Goal: Transaction & Acquisition: Purchase product/service

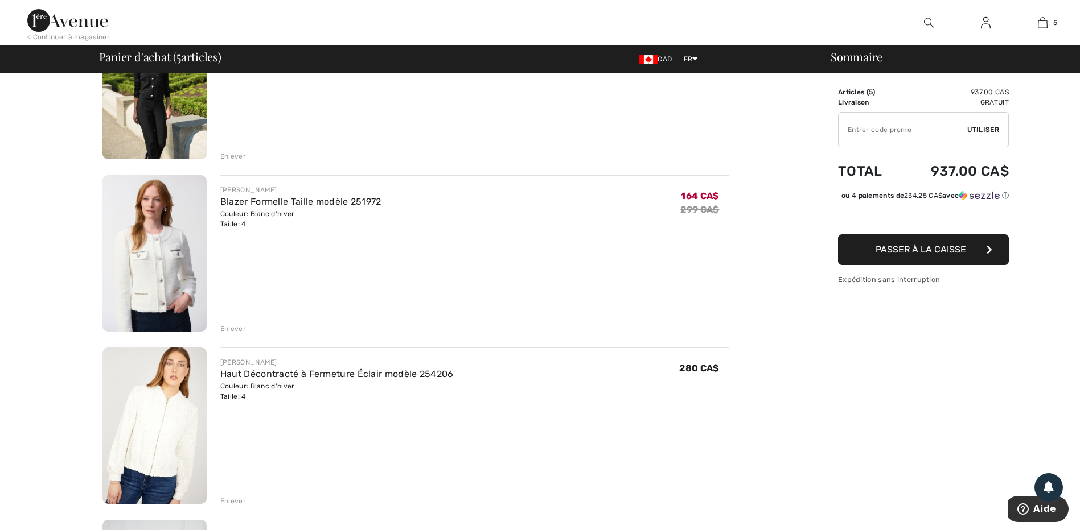
scroll to position [171, 0]
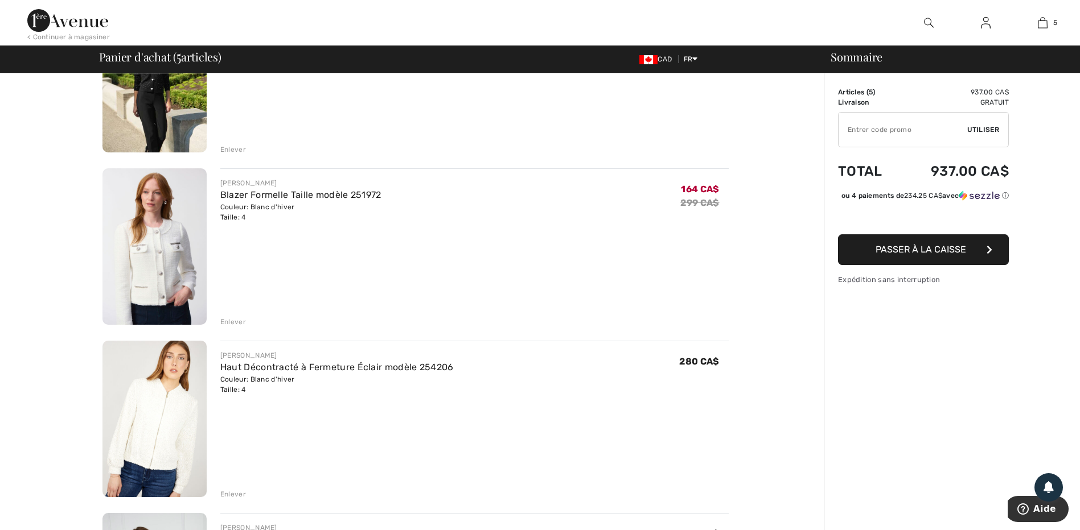
click at [238, 320] on div "Enlever" at bounding box center [233, 322] width 26 height 10
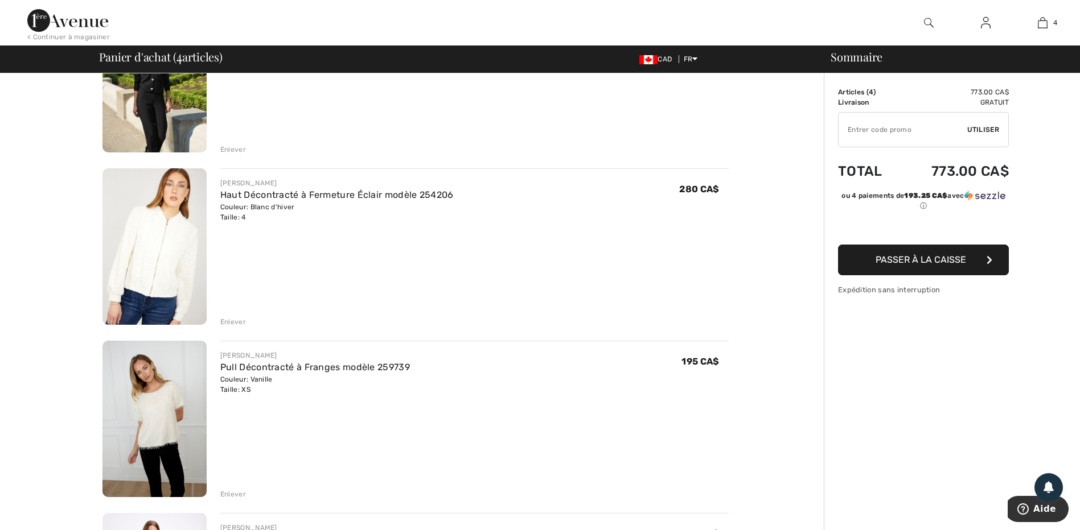
click at [239, 320] on div "Enlever" at bounding box center [233, 322] width 26 height 10
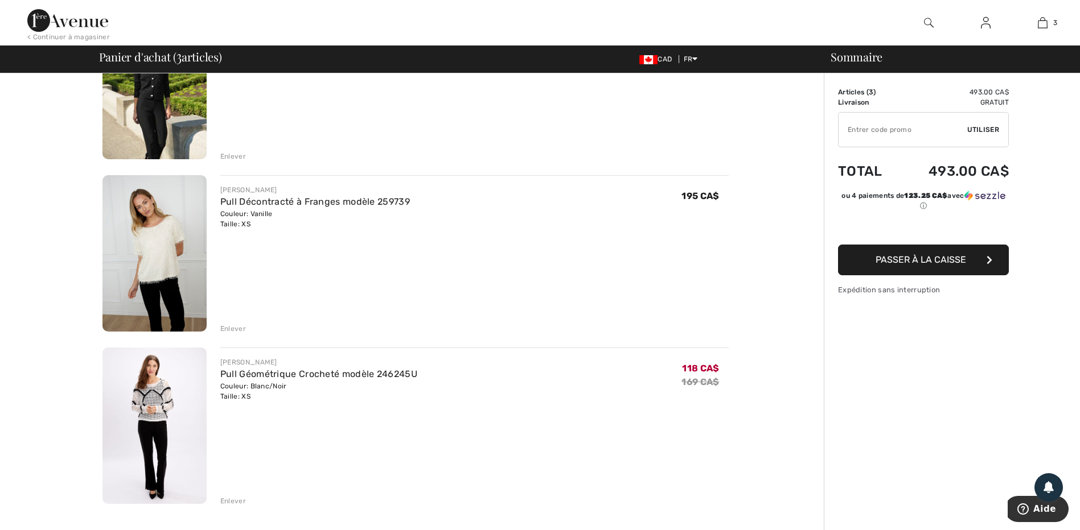
scroll to position [228, 0]
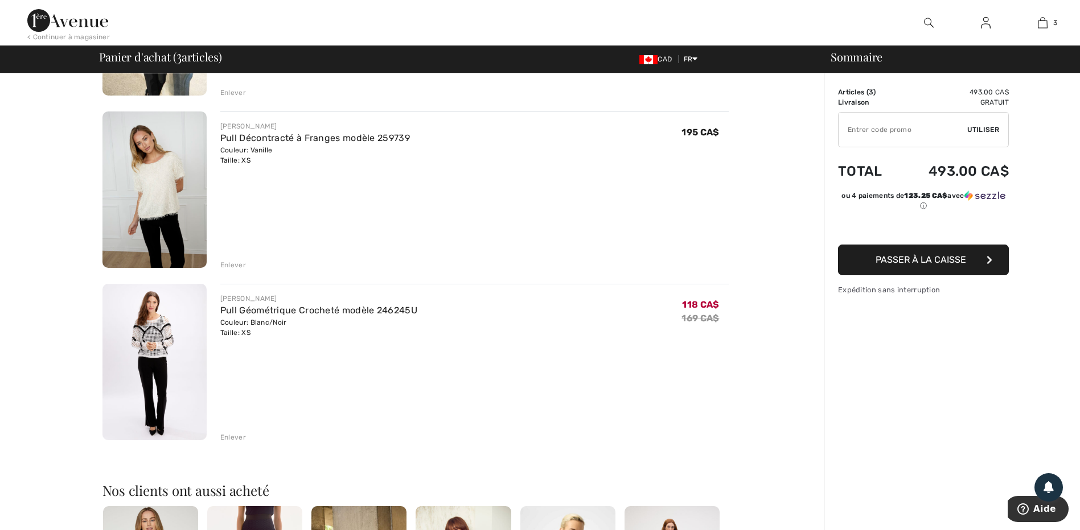
click at [232, 439] on div "Enlever" at bounding box center [233, 437] width 26 height 10
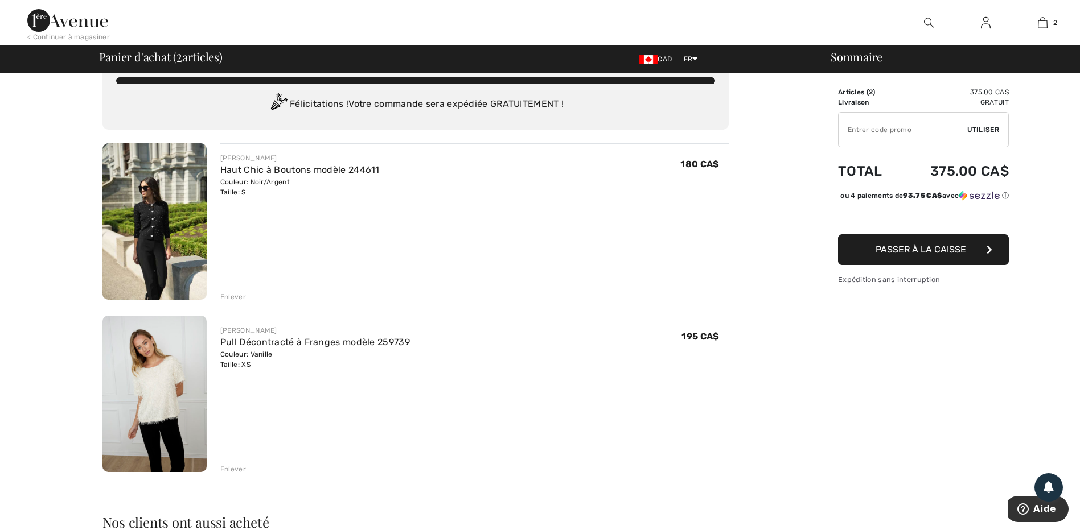
scroll to position [0, 0]
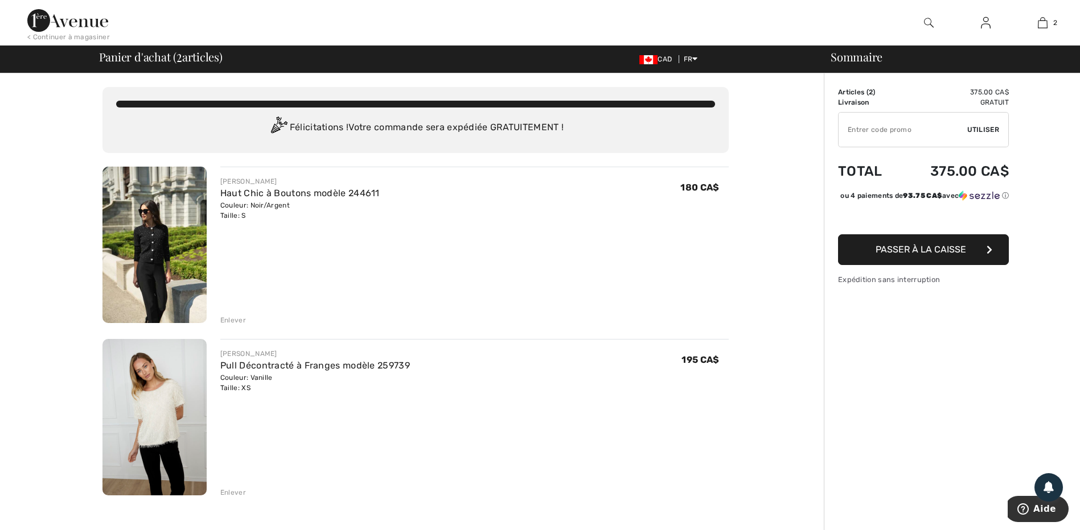
click at [169, 240] on img at bounding box center [154, 245] width 104 height 156
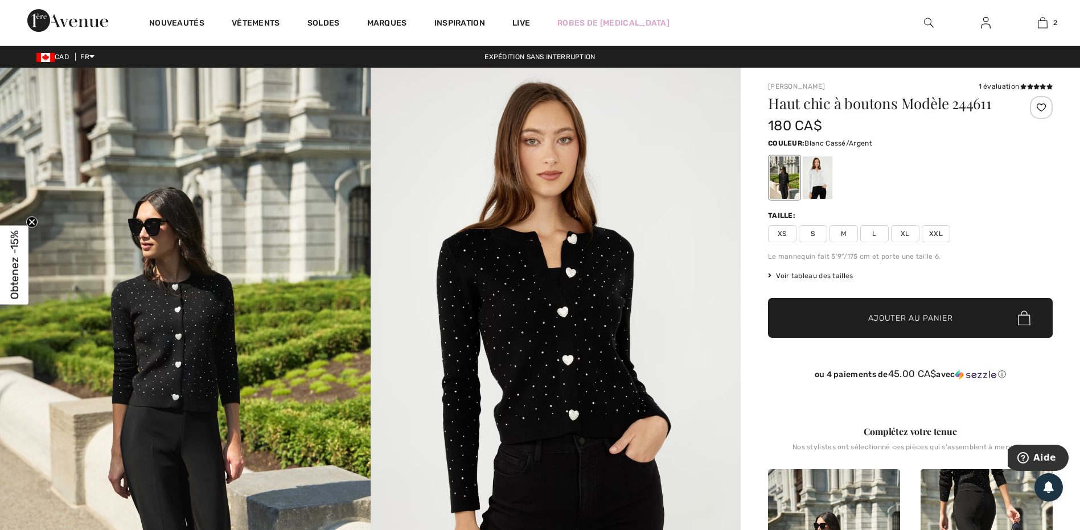
click at [818, 174] on div at bounding box center [817, 177] width 30 height 43
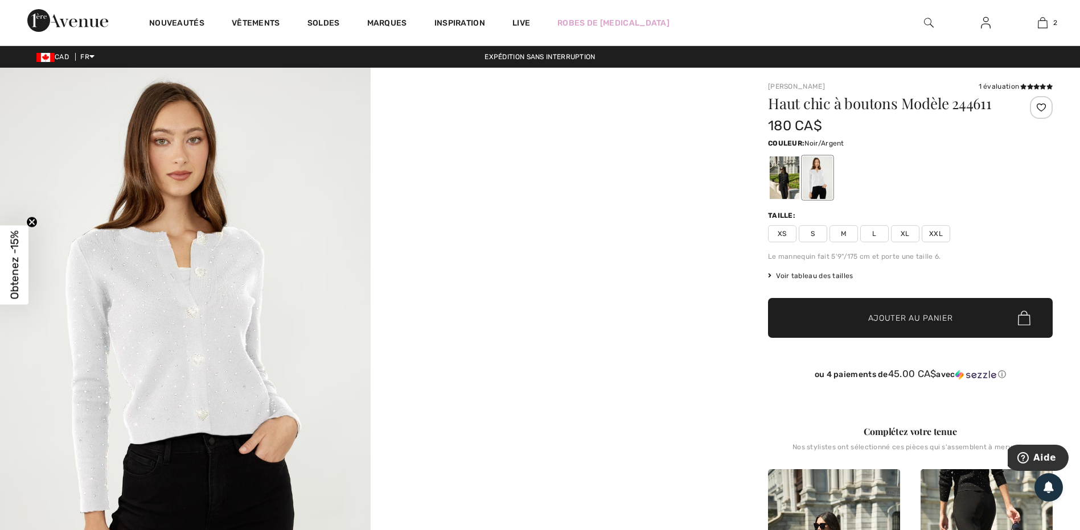
click at [781, 171] on div at bounding box center [784, 177] width 30 height 43
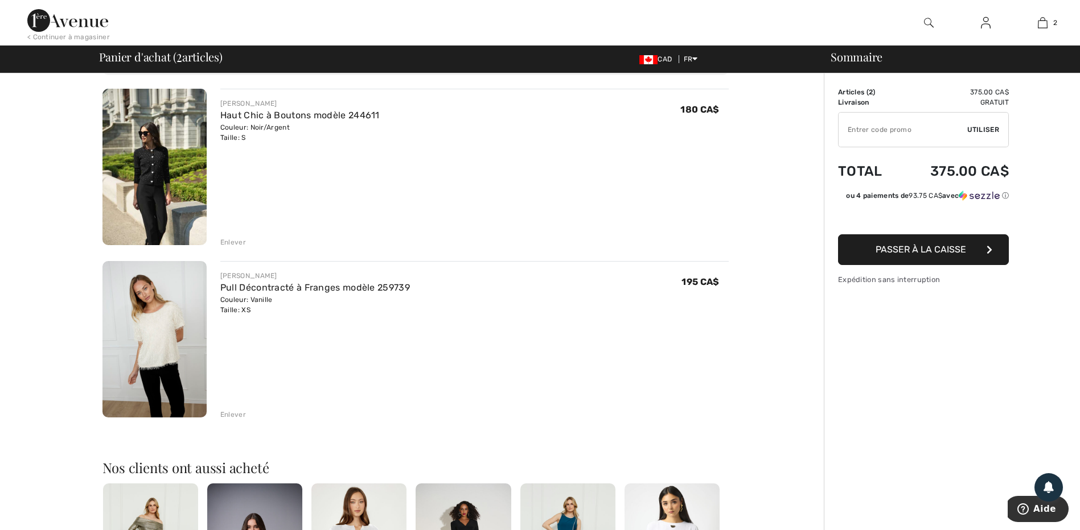
scroll to position [114, 0]
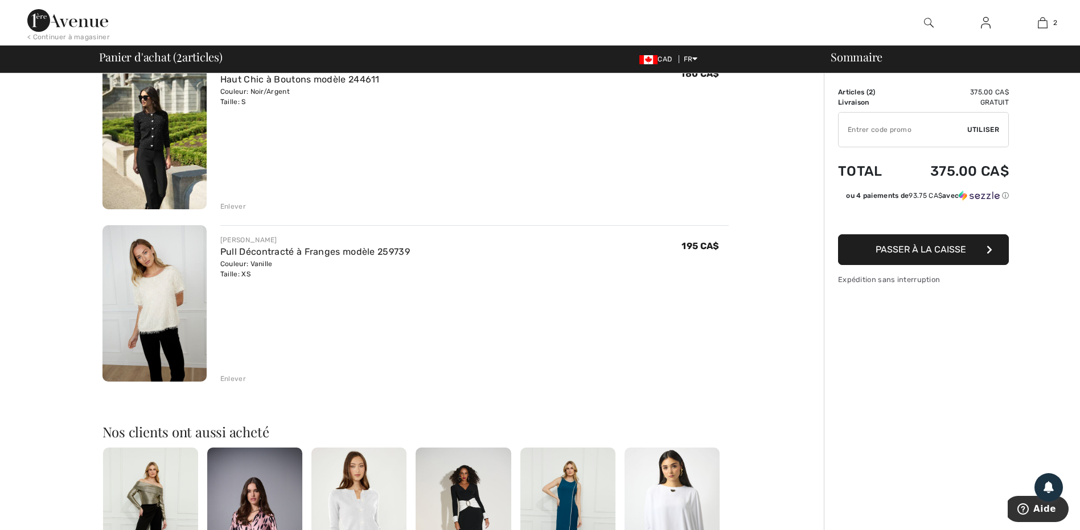
click at [163, 302] on img at bounding box center [154, 303] width 104 height 156
drag, startPoint x: 171, startPoint y: 313, endPoint x: 178, endPoint y: 314, distance: 6.3
click at [173, 312] on img at bounding box center [154, 303] width 104 height 156
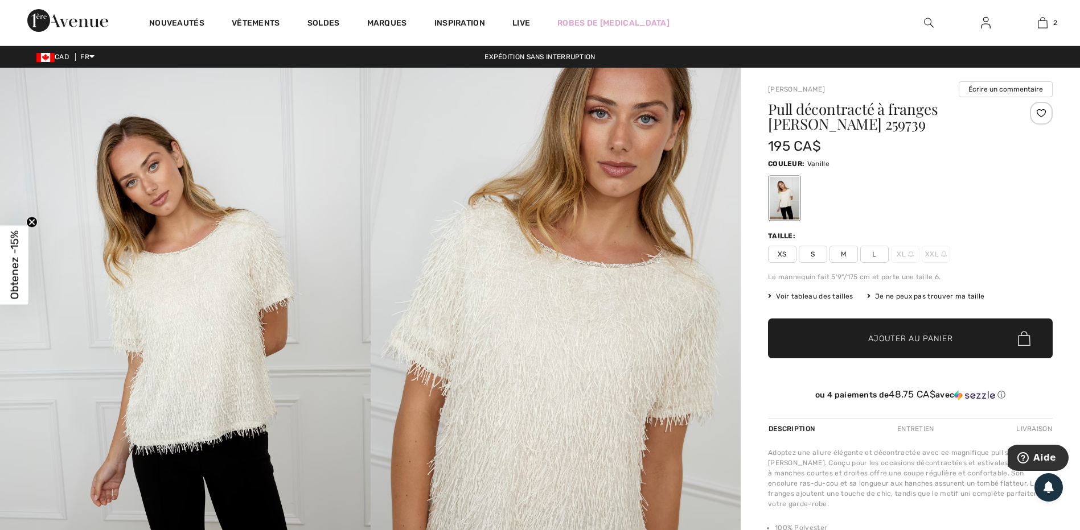
click at [312, 278] on img at bounding box center [185, 345] width 370 height 555
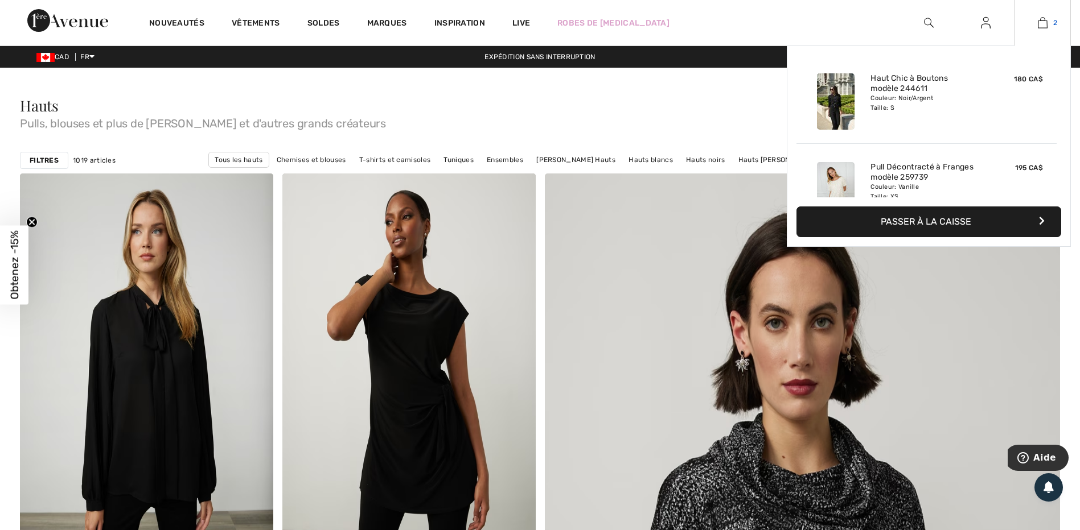
click at [1047, 24] on img at bounding box center [1042, 23] width 10 height 14
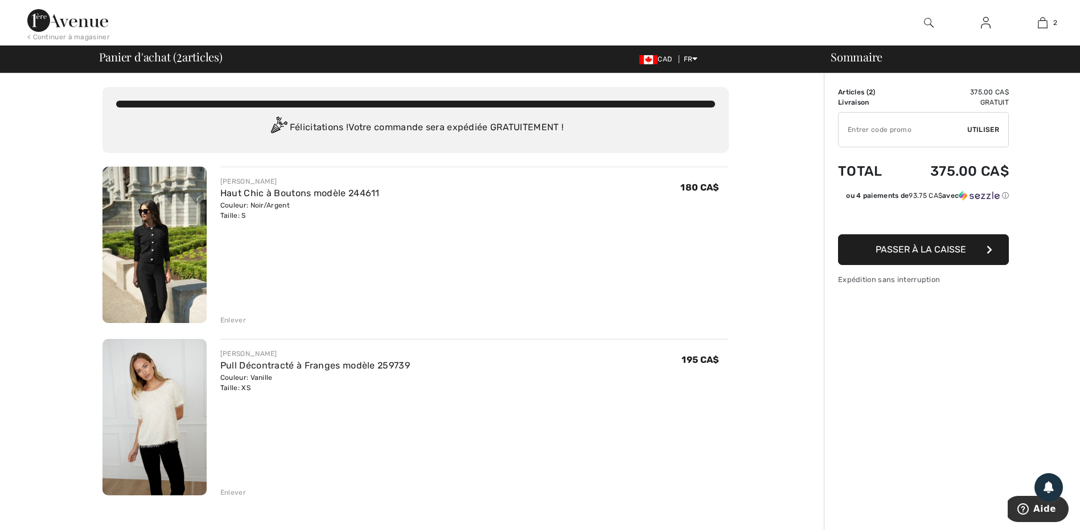
click at [240, 495] on div "Enlever" at bounding box center [233, 493] width 26 height 10
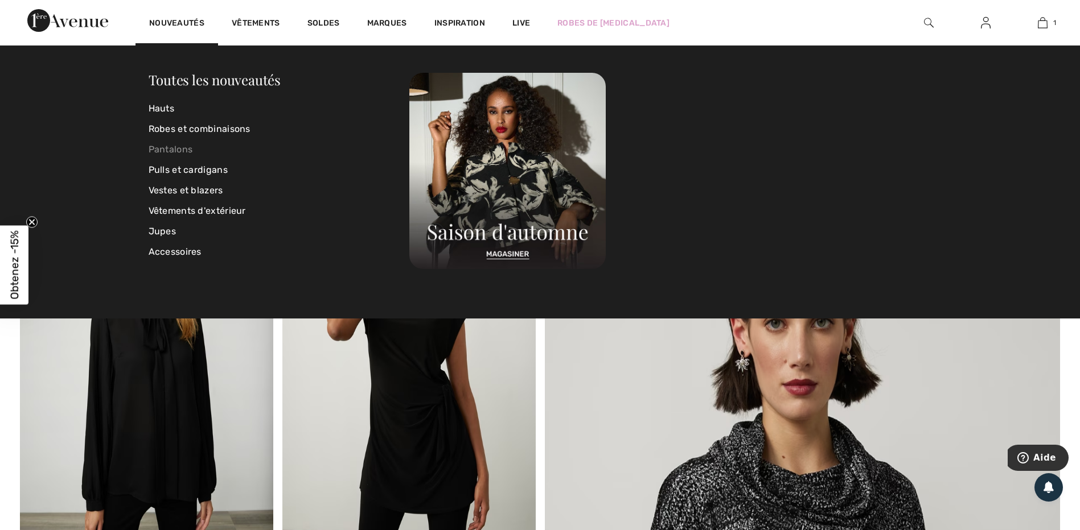
click at [168, 147] on link "Pantalons" at bounding box center [279, 149] width 261 height 20
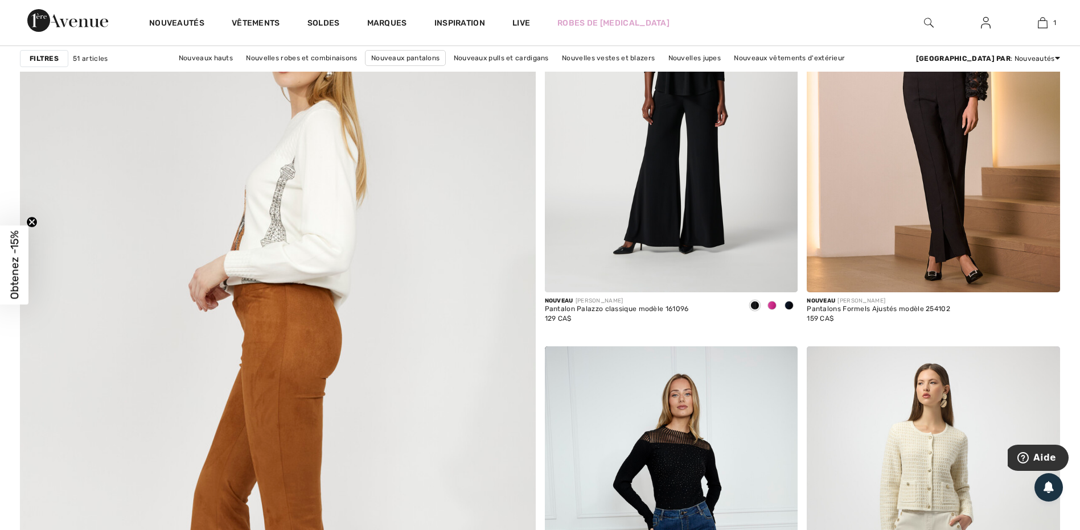
scroll to position [3642, 0]
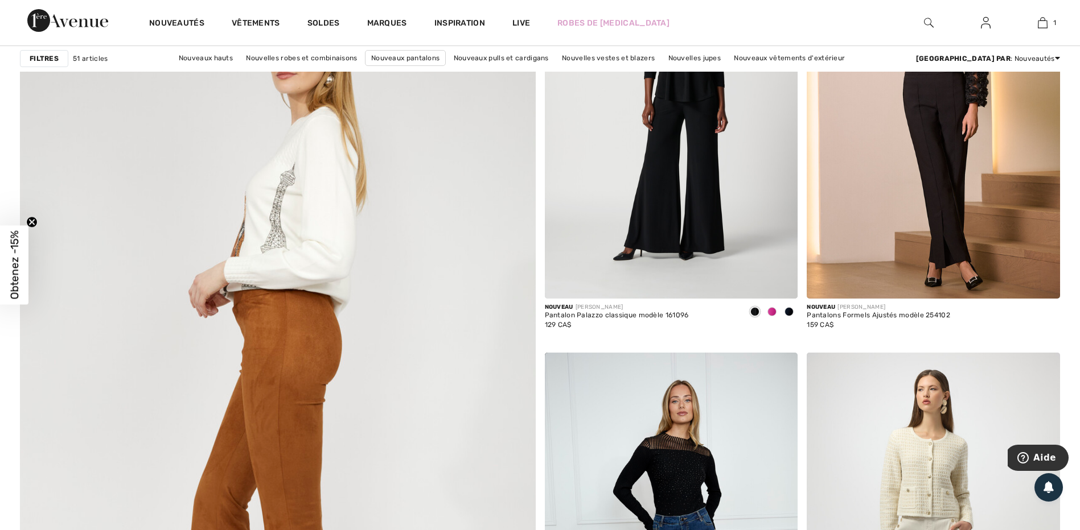
click at [289, 262] on img at bounding box center [277, 383] width 619 height 928
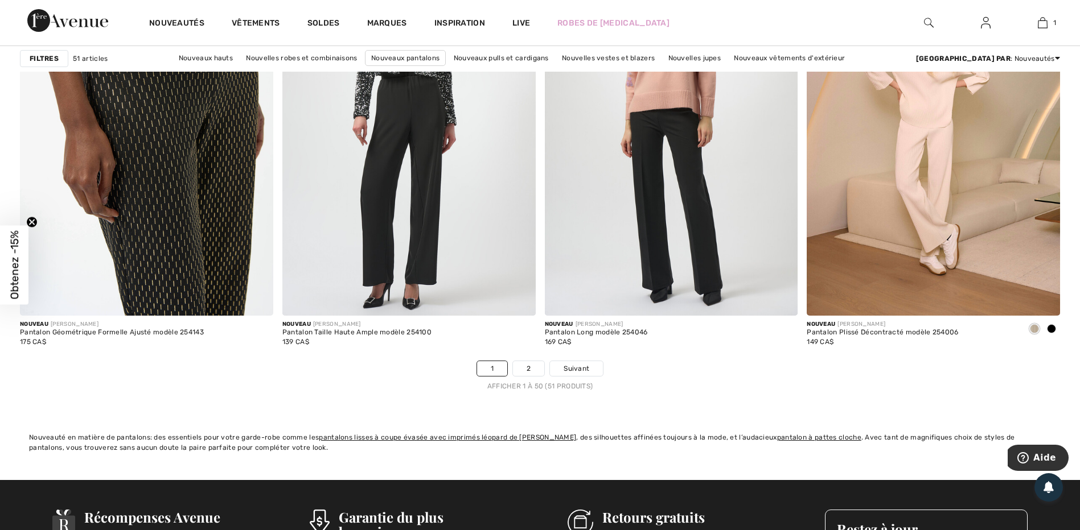
scroll to position [6544, 0]
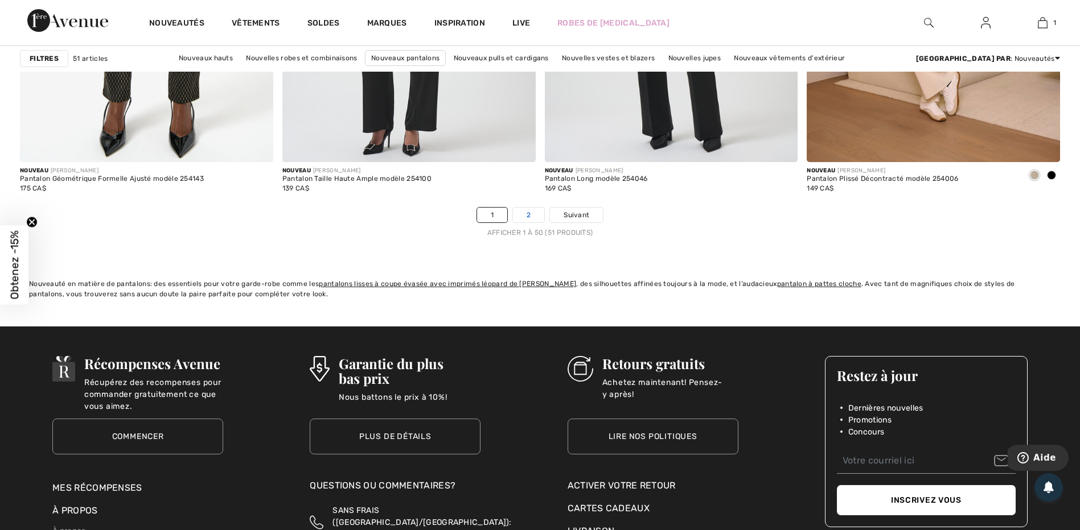
click at [528, 215] on link "2" at bounding box center [528, 215] width 31 height 15
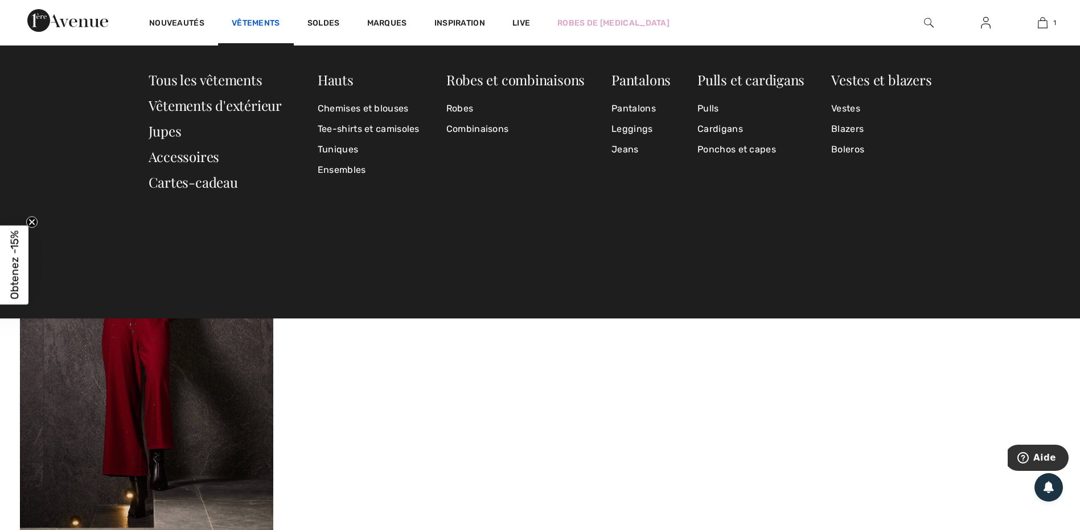
click at [256, 21] on link "Vêtements" at bounding box center [256, 24] width 48 height 12
click at [624, 106] on link "Pantalons" at bounding box center [640, 108] width 59 height 20
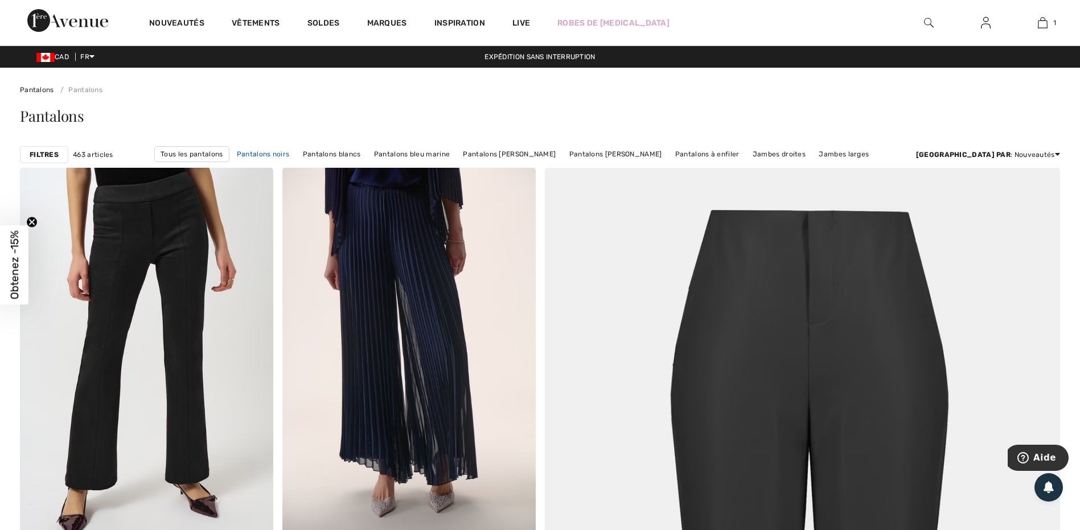
click at [295, 154] on link "Pantalons noirs" at bounding box center [263, 154] width 64 height 15
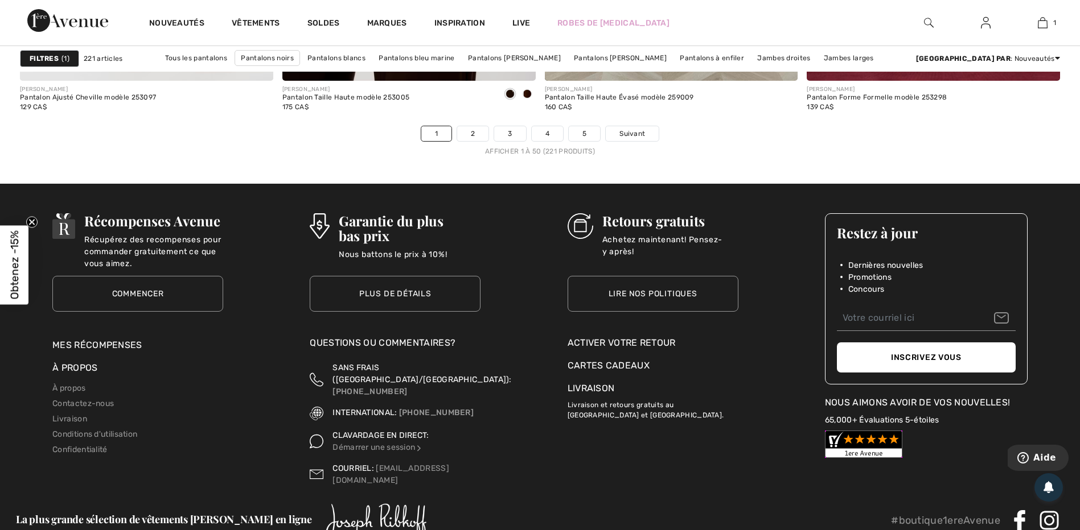
scroll to position [6658, 0]
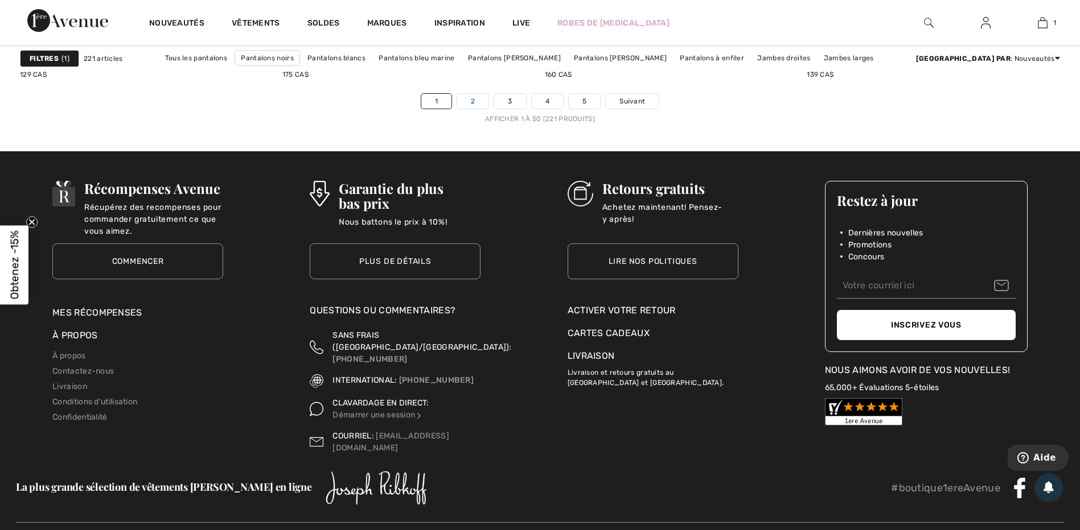
click at [479, 97] on link "2" at bounding box center [472, 101] width 31 height 15
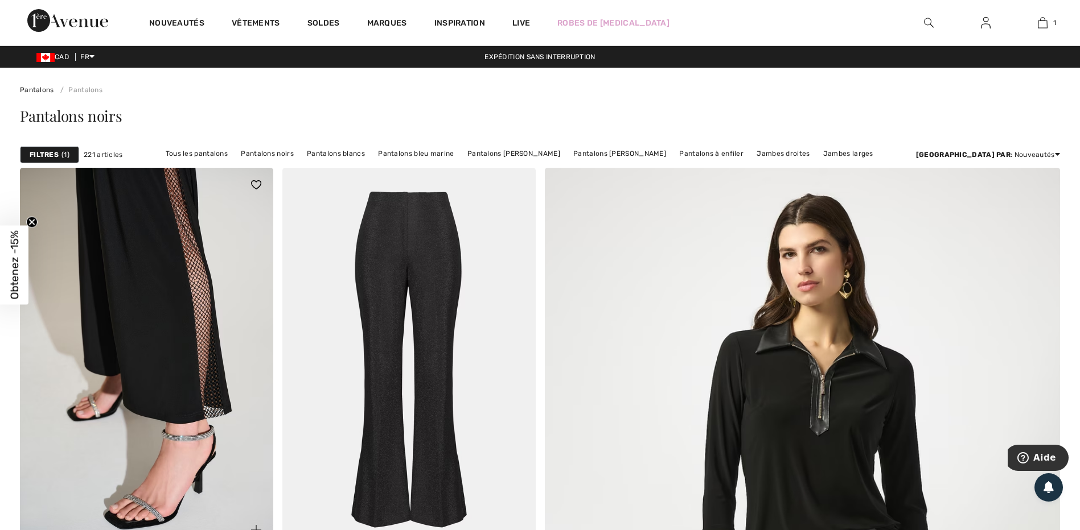
click at [183, 300] on img at bounding box center [146, 358] width 253 height 380
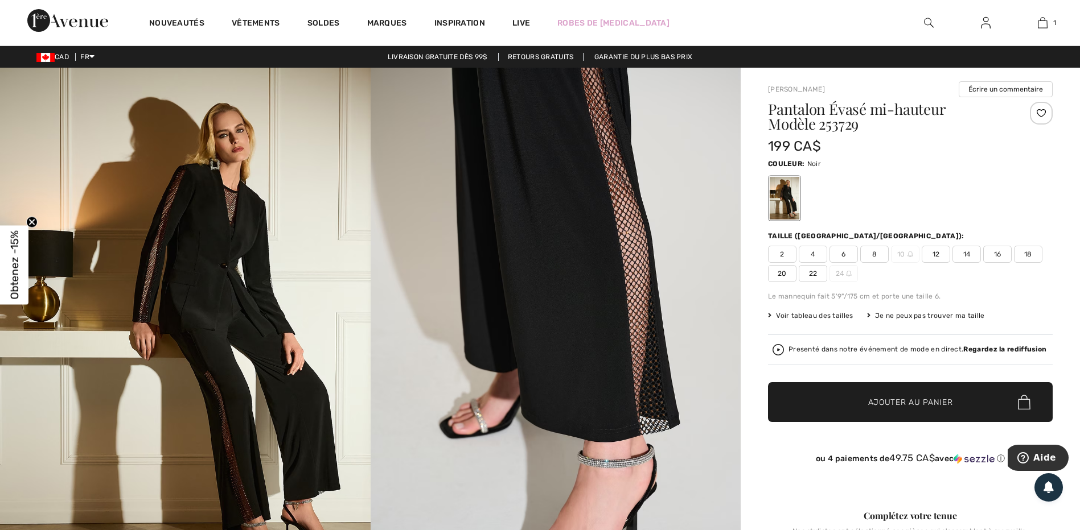
click at [818, 251] on span "4" at bounding box center [812, 254] width 28 height 17
click at [906, 399] on span "Ajouter au panier" at bounding box center [910, 403] width 85 height 12
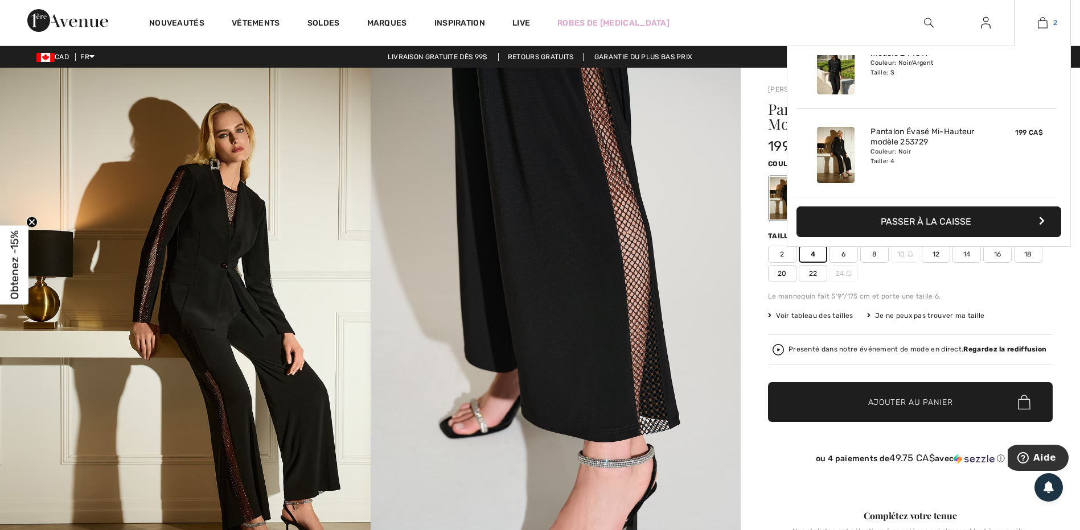
click at [1044, 22] on img at bounding box center [1042, 23] width 10 height 14
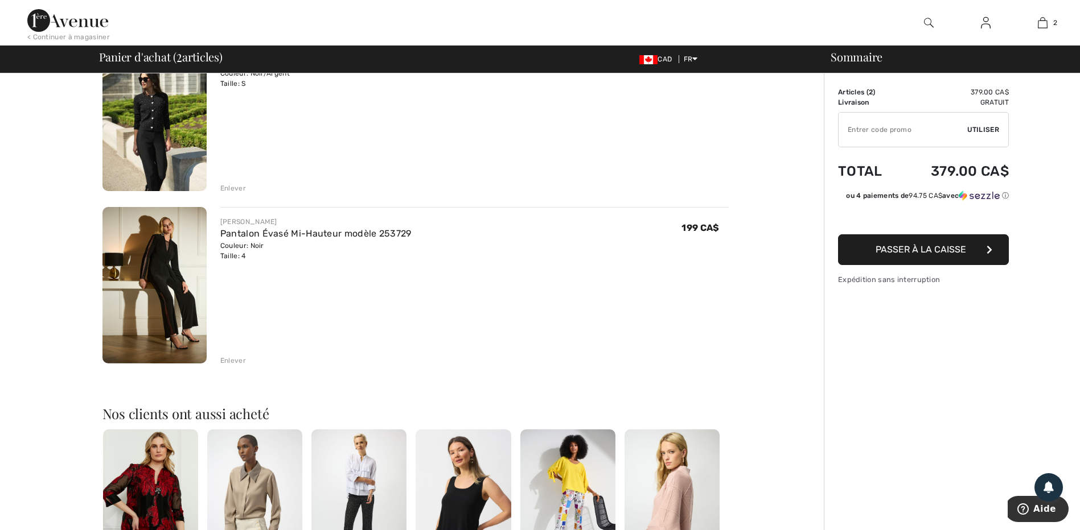
scroll to position [114, 0]
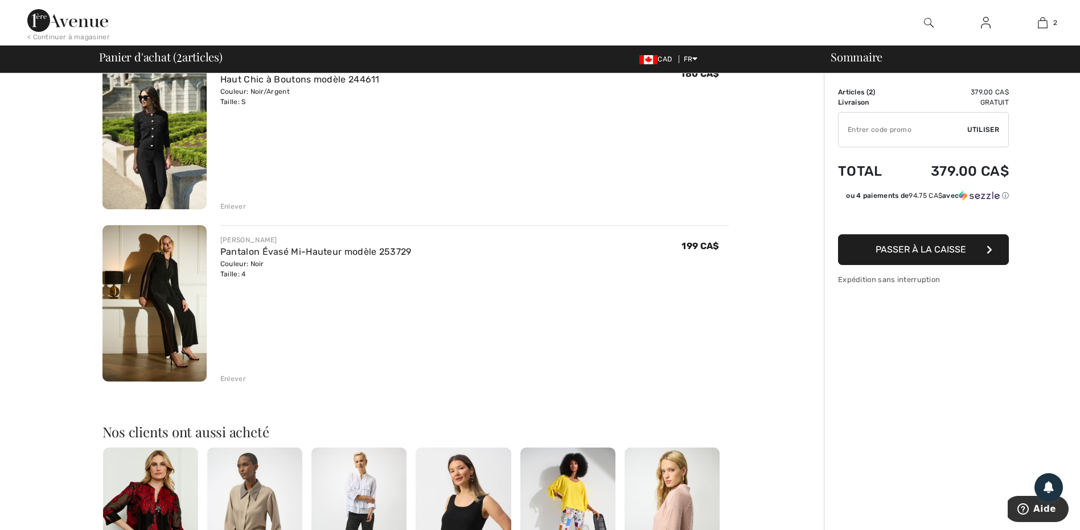
click at [161, 325] on img at bounding box center [154, 303] width 104 height 156
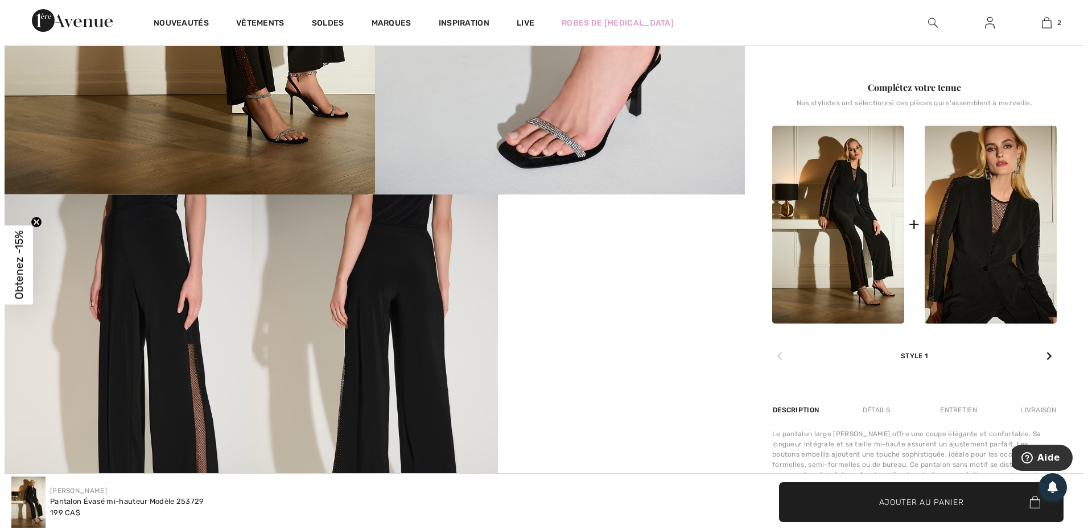
scroll to position [455, 0]
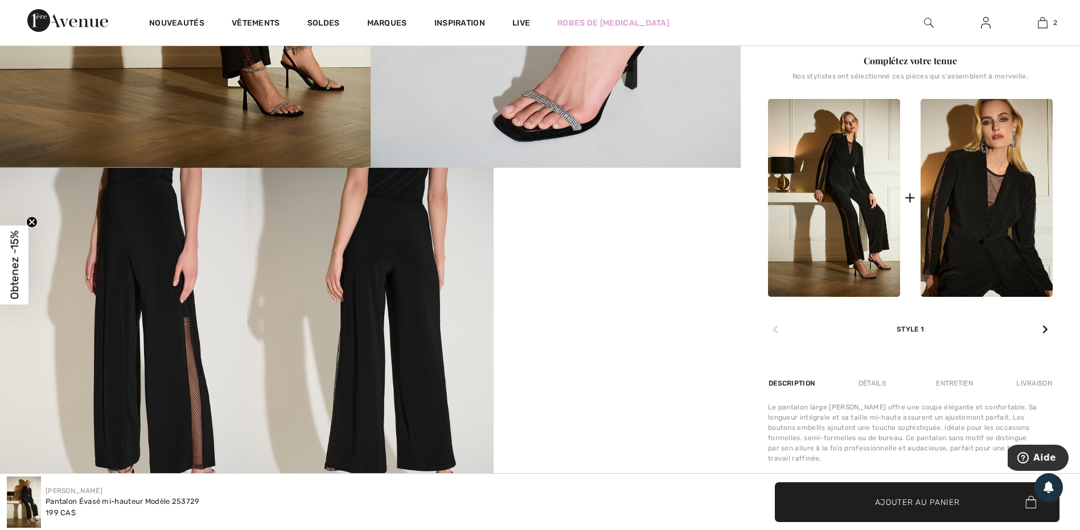
click at [143, 310] on img at bounding box center [123, 353] width 247 height 370
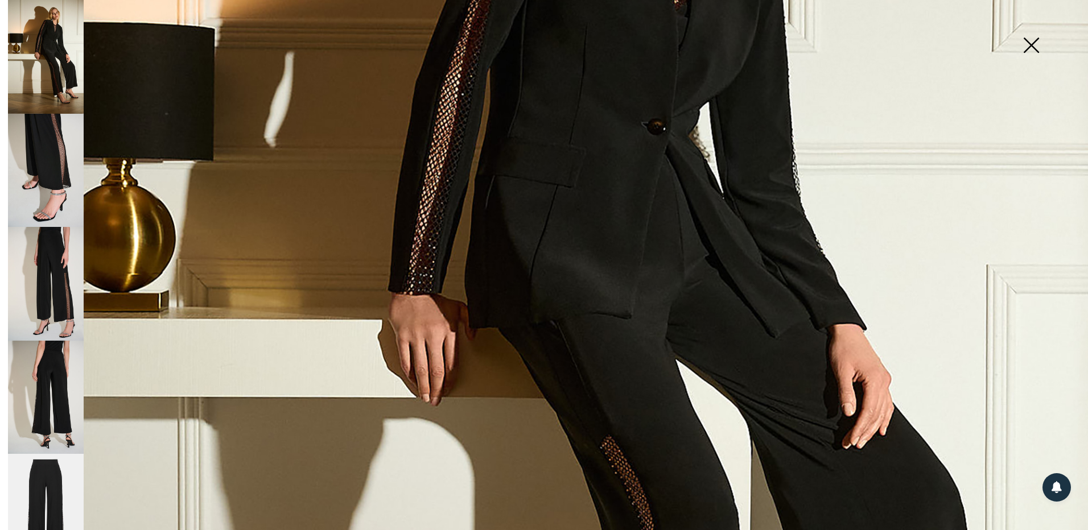
click at [43, 282] on img at bounding box center [46, 284] width 76 height 114
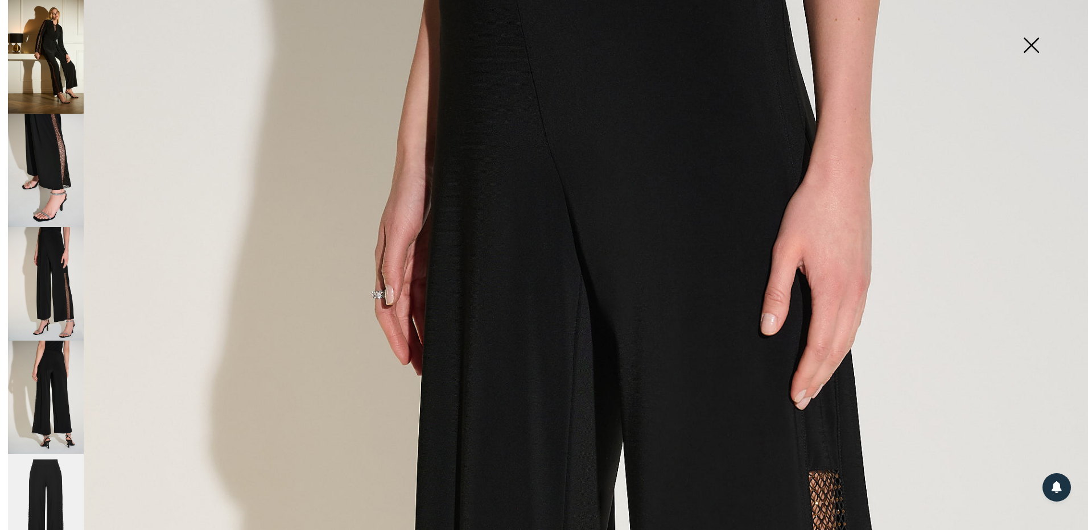
scroll to position [228, 0]
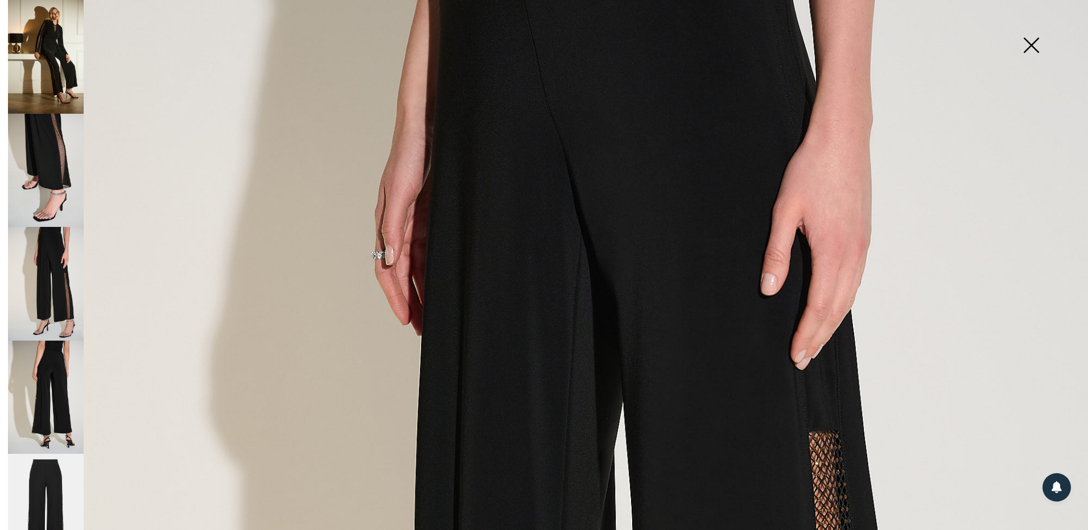
click at [31, 260] on img at bounding box center [46, 284] width 76 height 114
click at [58, 376] on img at bounding box center [46, 398] width 76 height 114
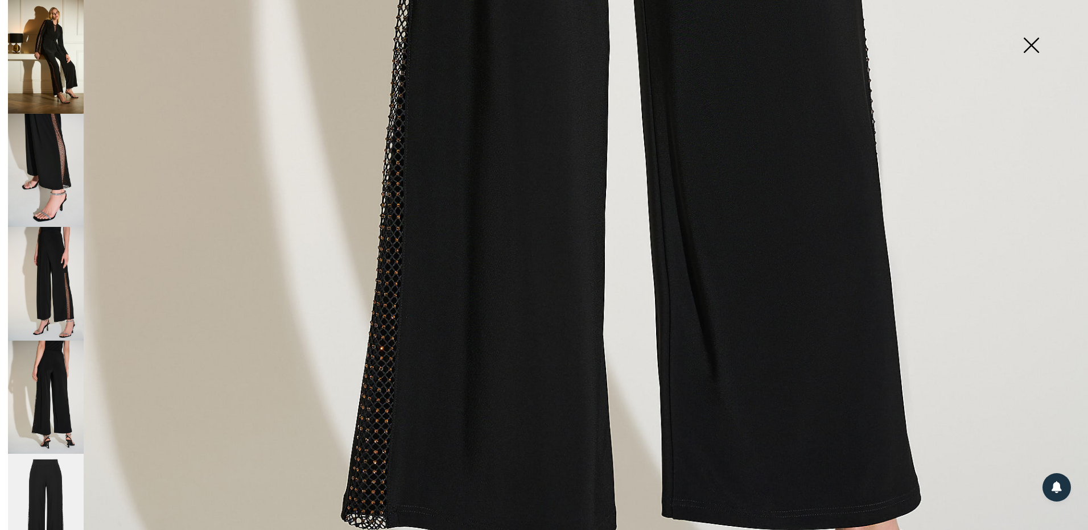
scroll to position [854, 0]
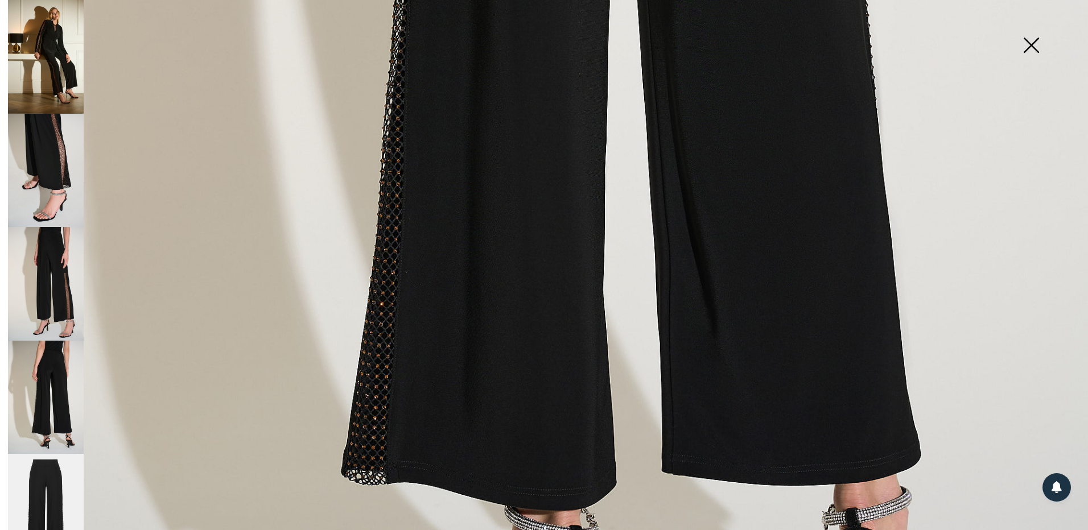
drag, startPoint x: 47, startPoint y: 471, endPoint x: 101, endPoint y: 452, distance: 57.2
click at [48, 471] on img at bounding box center [46, 511] width 76 height 114
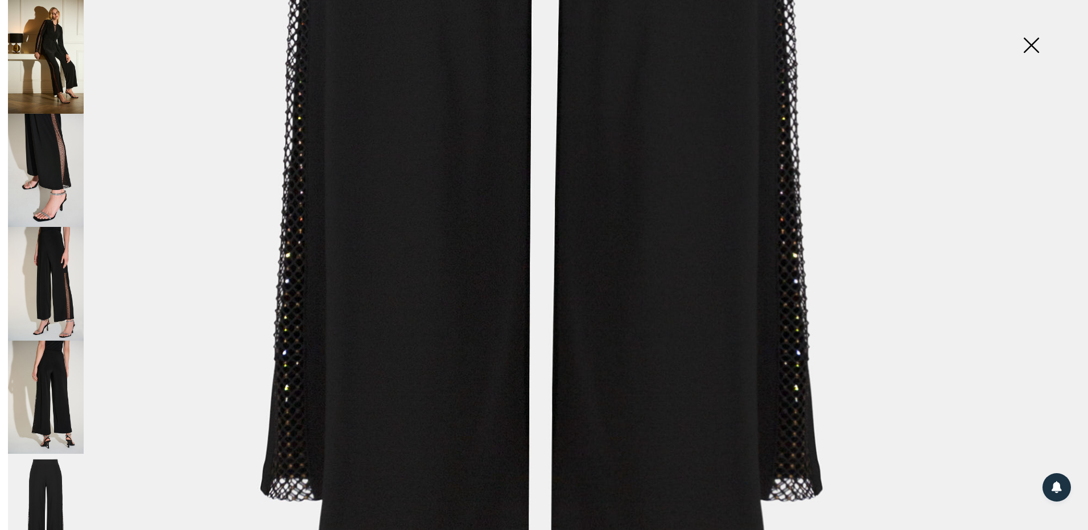
scroll to position [967, 0]
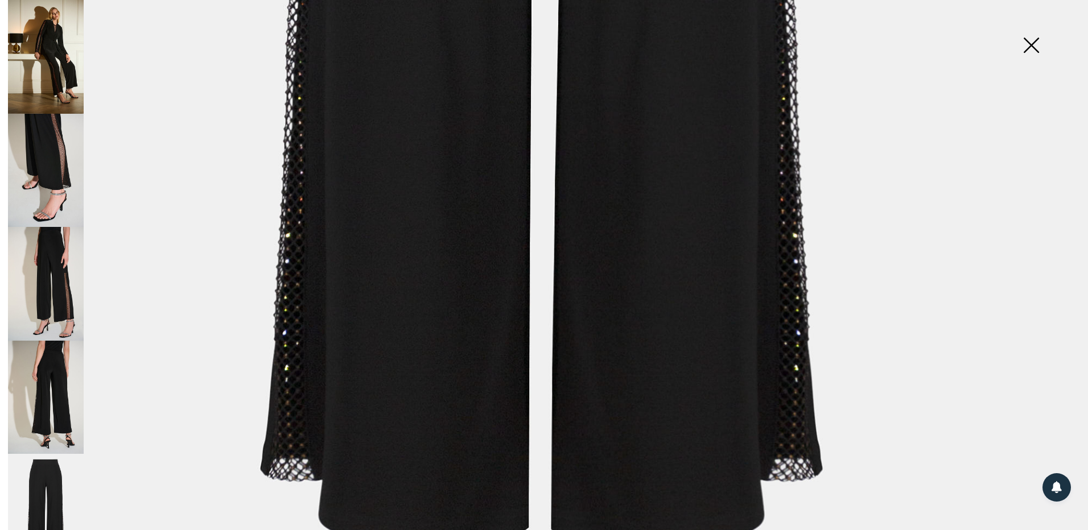
click at [57, 356] on img at bounding box center [46, 398] width 76 height 114
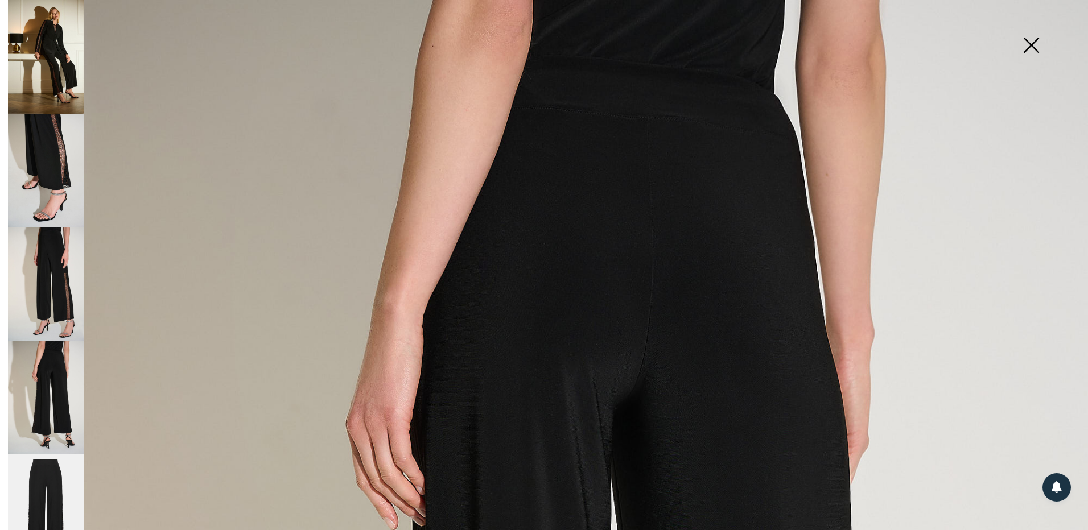
scroll to position [57, 0]
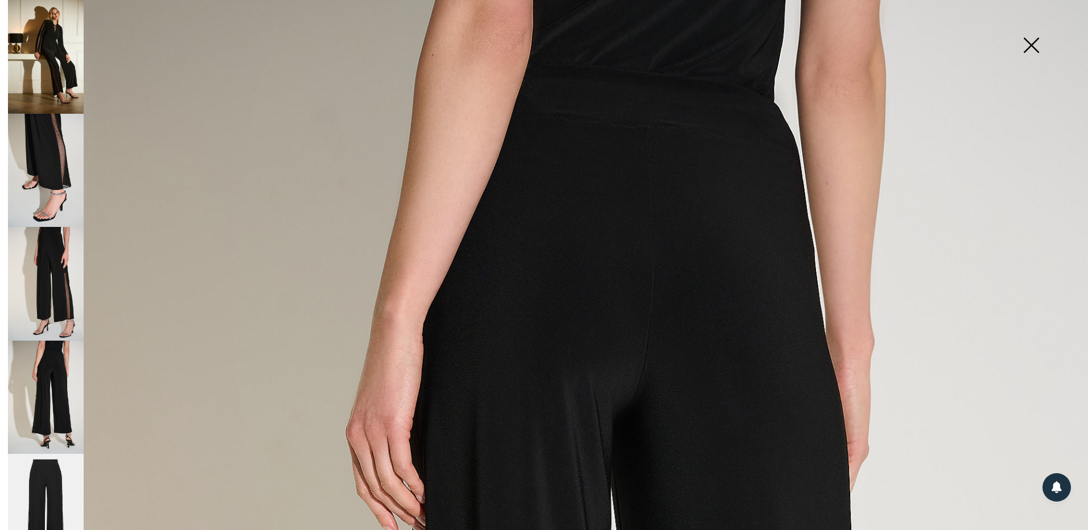
click at [54, 281] on img at bounding box center [46, 284] width 76 height 114
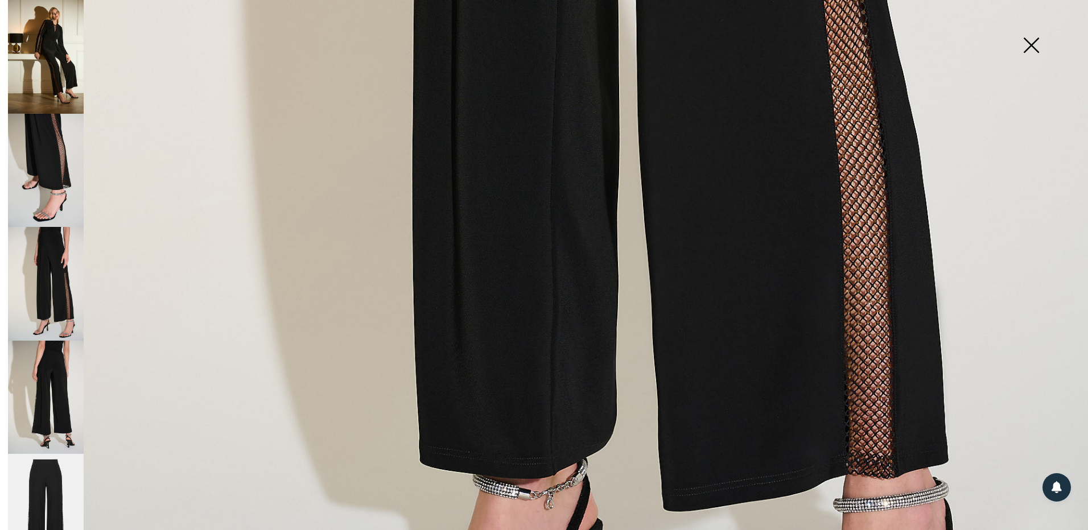
scroll to position [911, 0]
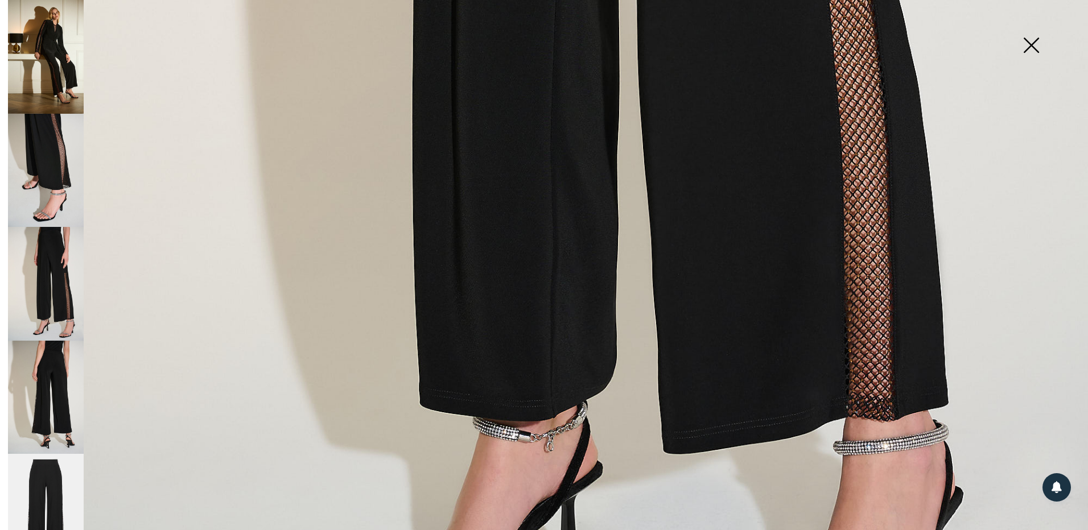
click at [31, 170] on img at bounding box center [46, 171] width 76 height 114
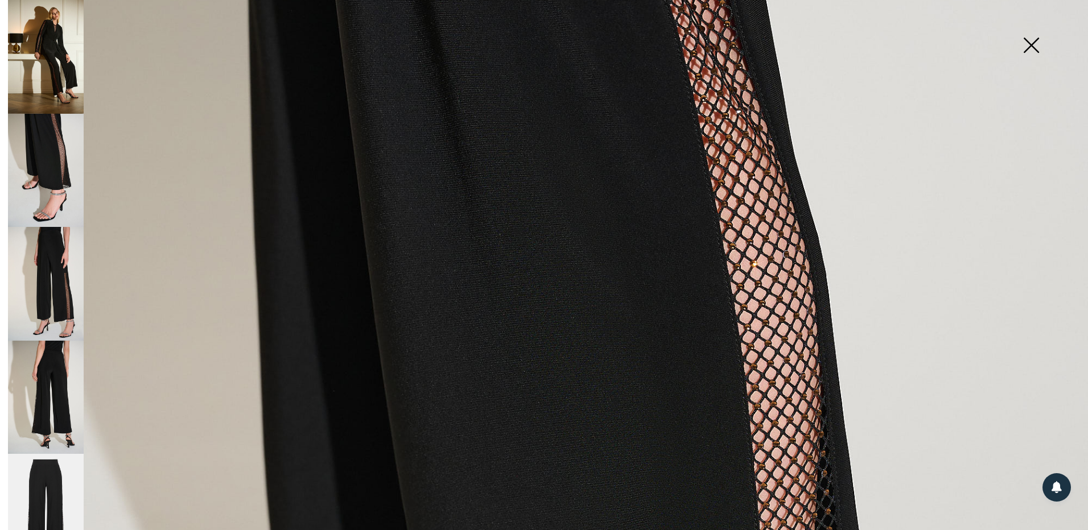
scroll to position [228, 0]
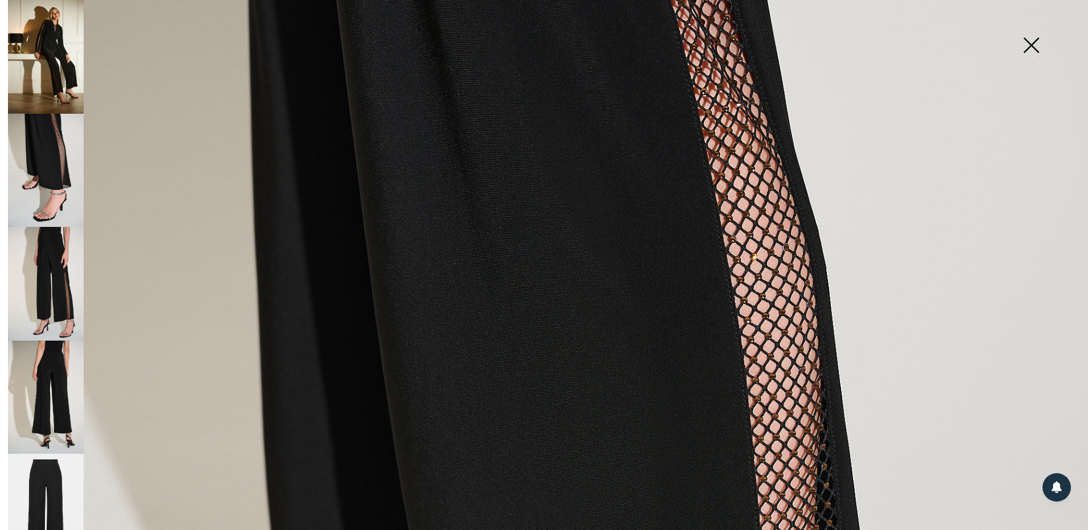
click at [52, 60] on img at bounding box center [46, 57] width 76 height 114
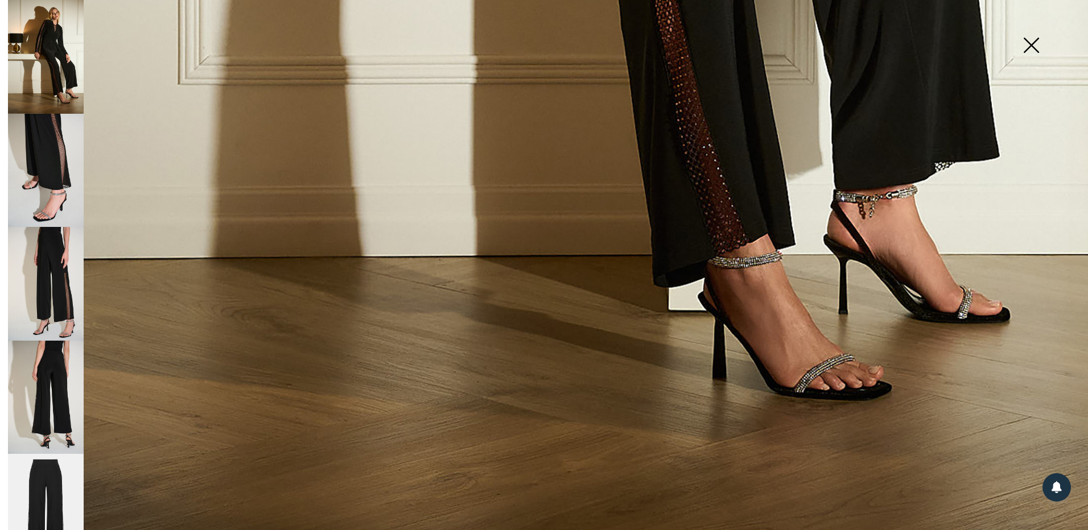
scroll to position [1089, 0]
